Goal: Information Seeking & Learning: Learn about a topic

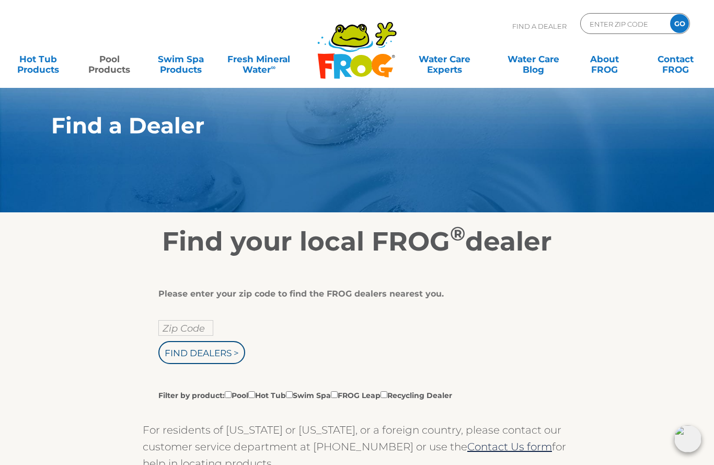
click at [111, 64] on link "Pool Products" at bounding box center [109, 59] width 55 height 21
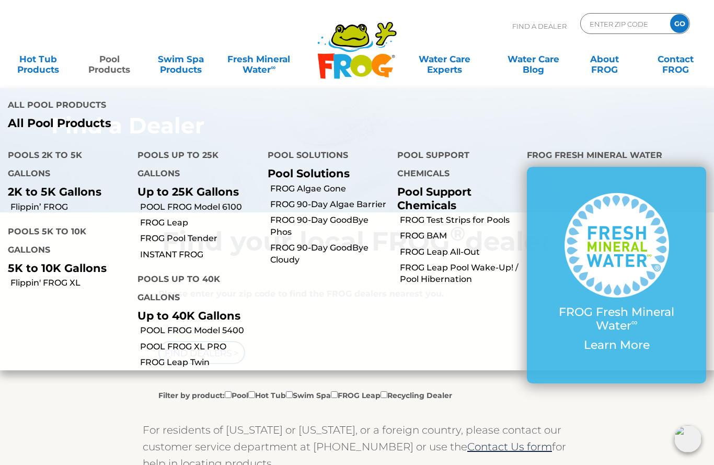
click at [40, 201] on link "Flippin’ FROG" at bounding box center [69, 207] width 119 height 12
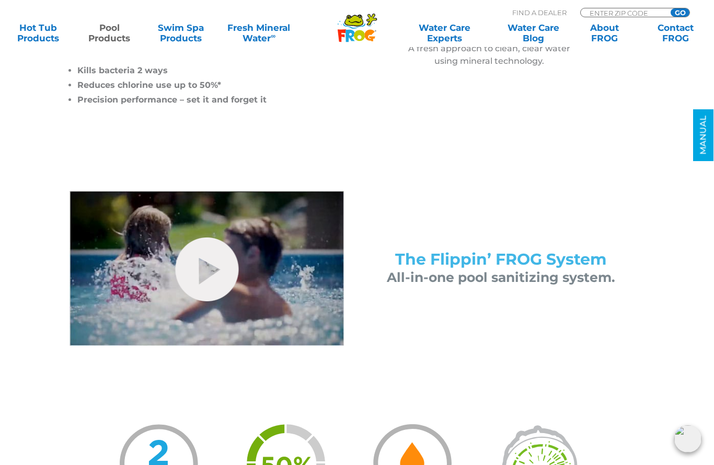
scroll to position [359, 0]
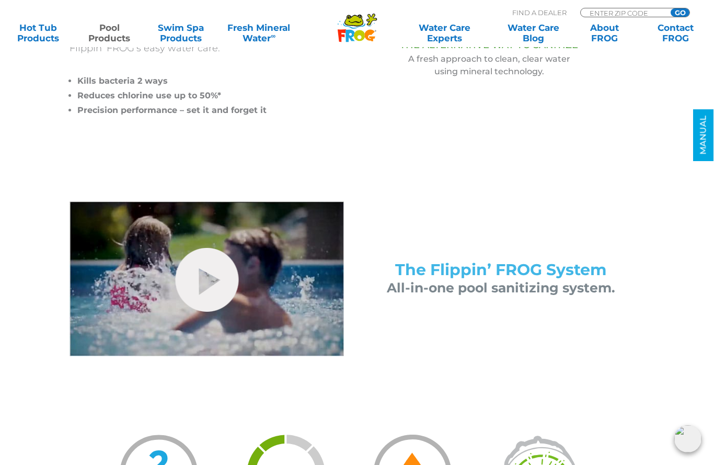
click at [198, 278] on link "hide-me" at bounding box center [206, 280] width 63 height 64
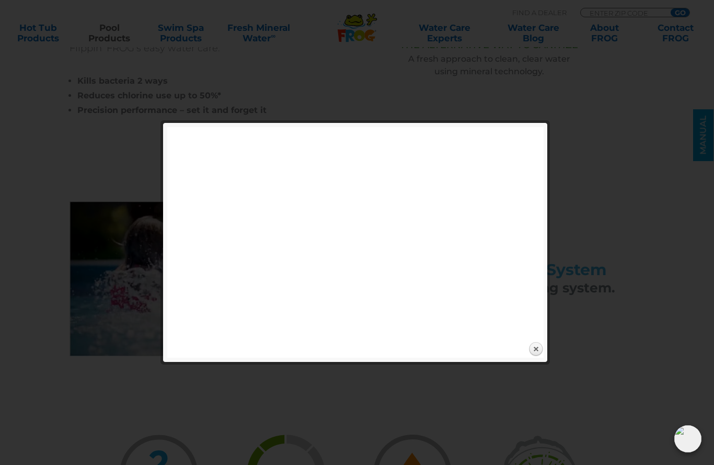
click at [539, 348] on link "Close" at bounding box center [536, 349] width 16 height 16
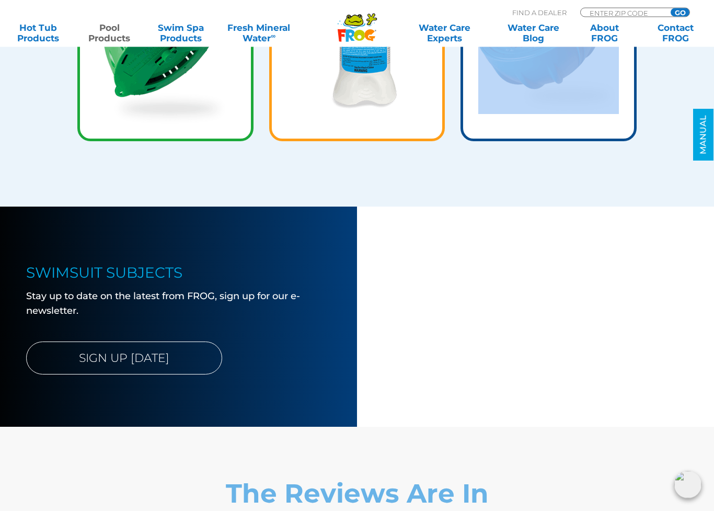
scroll to position [1797, 0]
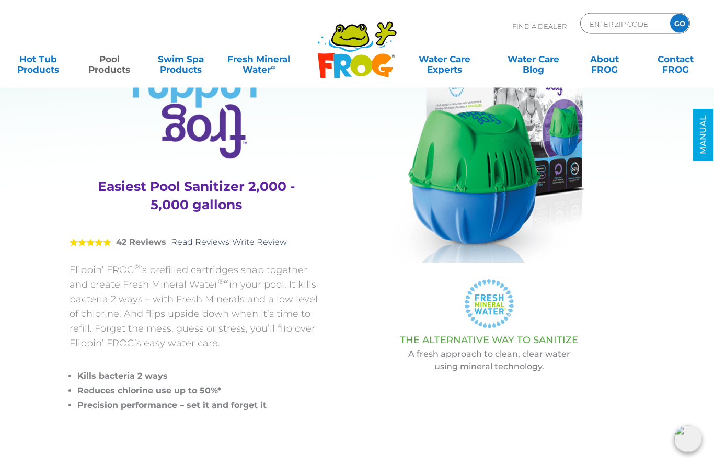
scroll to position [0, 0]
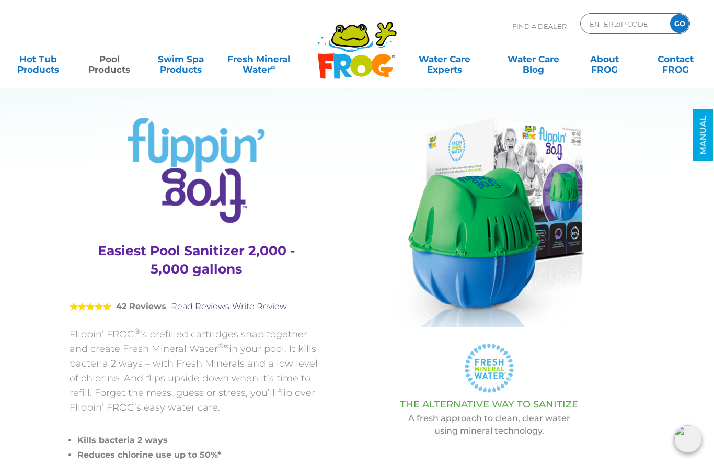
click at [602, 30] on input "ENTER ZIP CODE" at bounding box center [624, 23] width 71 height 15
type input "33584"
click at [680, 24] on input "GO" at bounding box center [679, 23] width 19 height 19
click at [684, 26] on input "GO" at bounding box center [679, 23] width 19 height 19
